Goal: Task Accomplishment & Management: Manage account settings

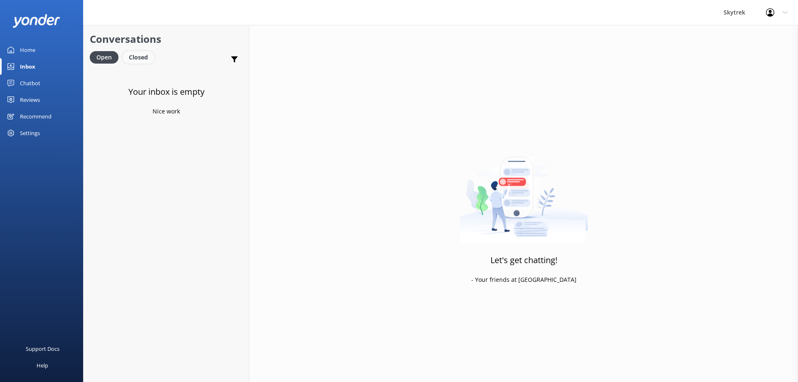
click at [150, 56] on div "Closed" at bounding box center [139, 57] width 32 height 12
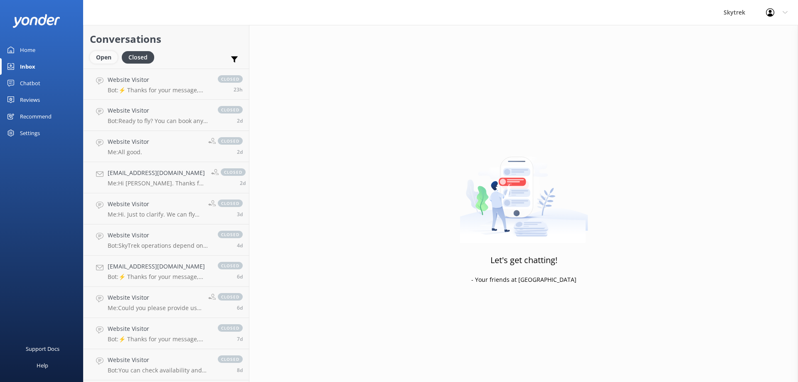
click at [109, 54] on div "Open" at bounding box center [104, 57] width 28 height 12
